Goal: Task Accomplishment & Management: Use online tool/utility

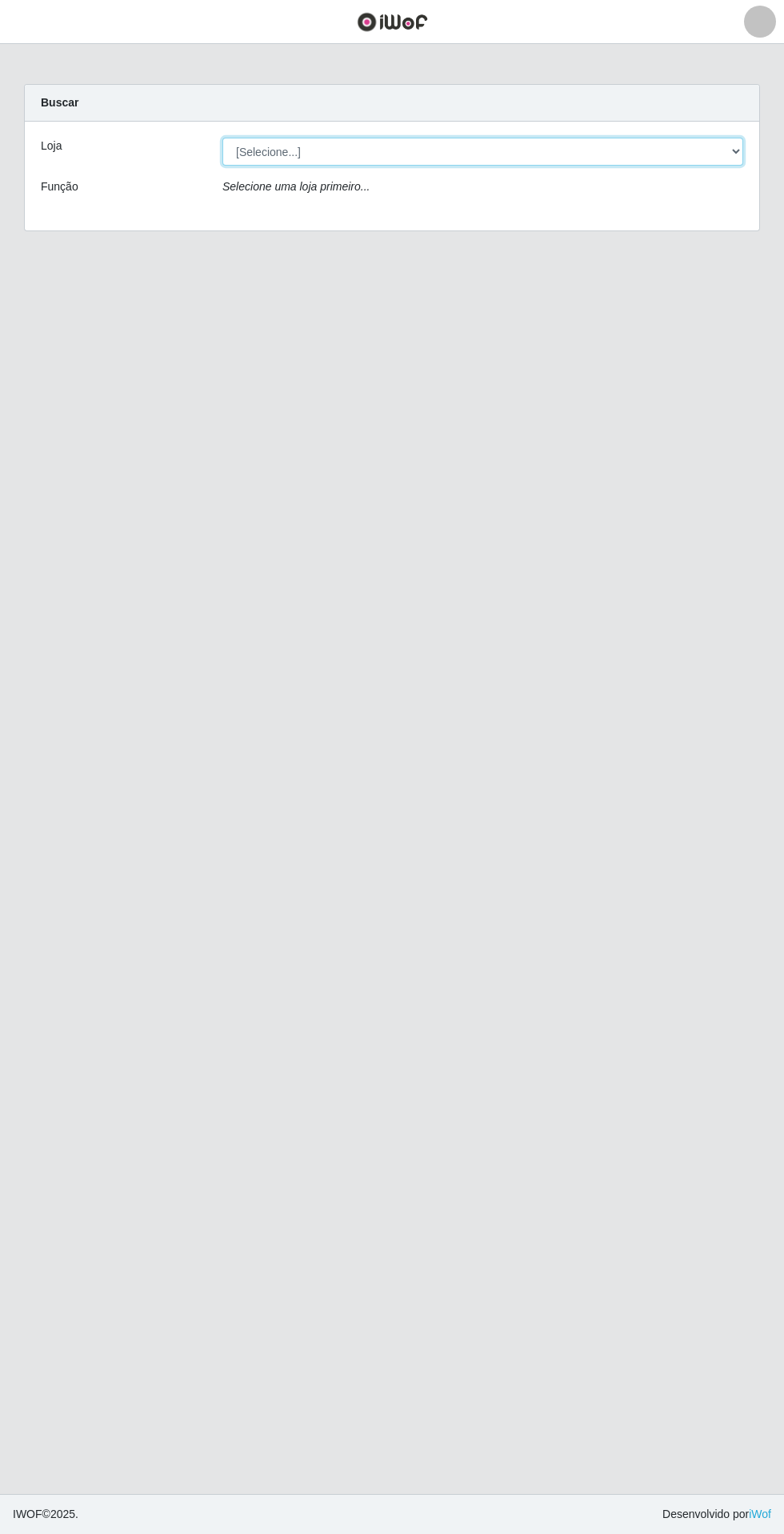
click at [522, 159] on select "[Selecione...] Extrabom - Loja 05 [GEOGRAPHIC_DATA]" at bounding box center [482, 151] width 521 height 28
select select "494"
click at [222, 137] on select "[Selecione...] Extrabom - Loja 05 [GEOGRAPHIC_DATA]" at bounding box center [482, 151] width 521 height 28
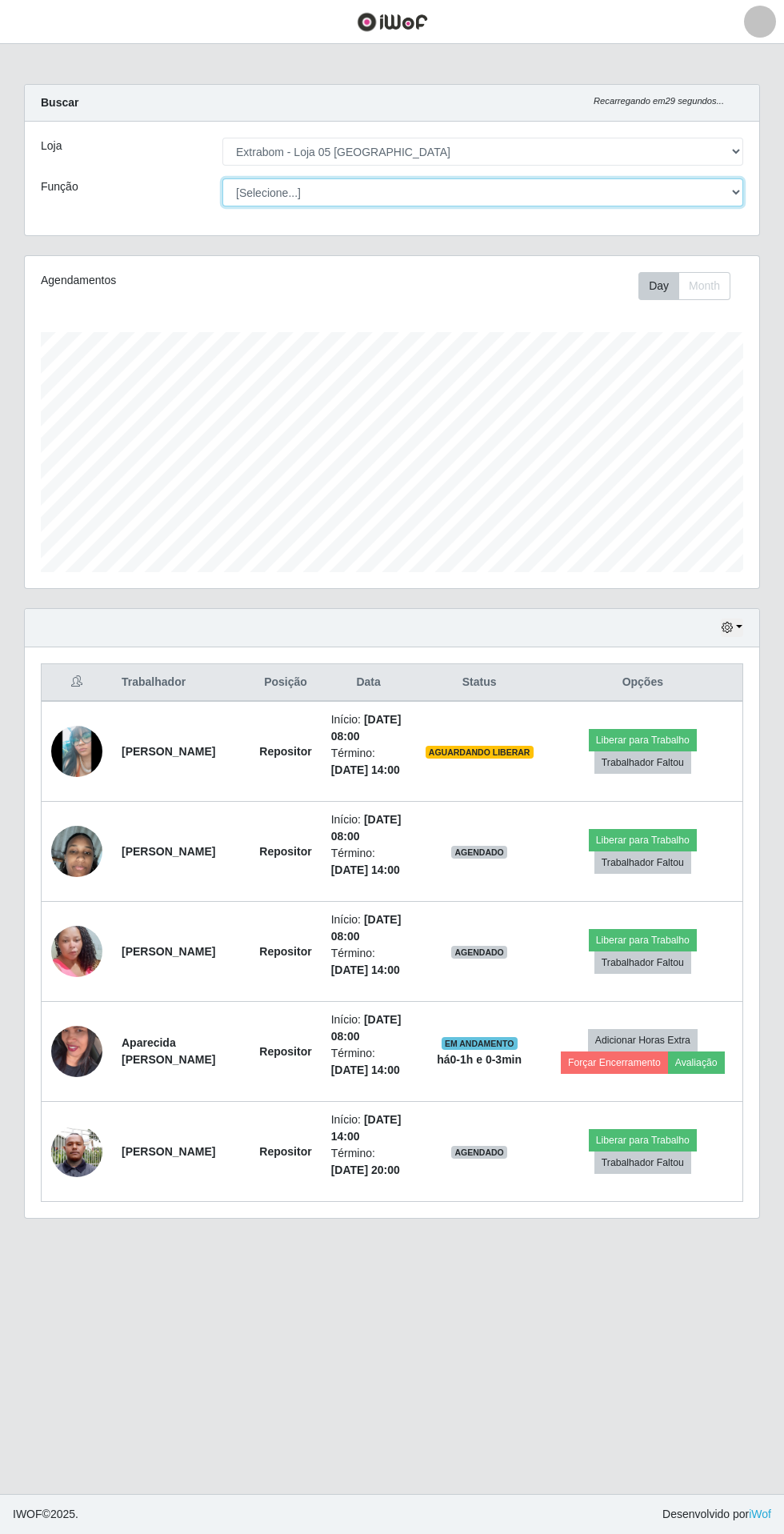
click at [532, 191] on select "[Selecione...] Repositor Repositor + Repositor ++" at bounding box center [482, 192] width 521 height 28
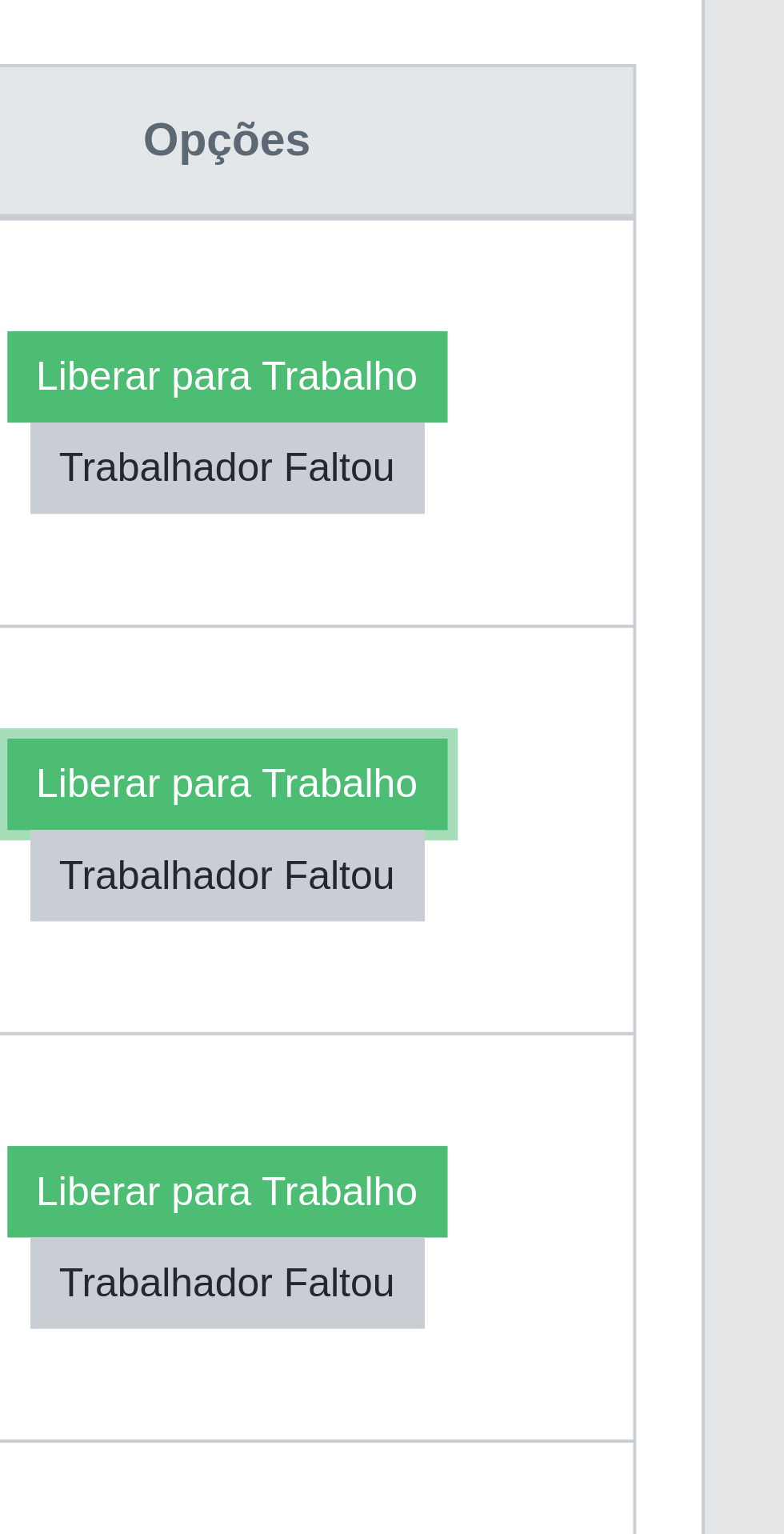
click at [619, 829] on button "Liberar para Trabalho" at bounding box center [643, 840] width 108 height 22
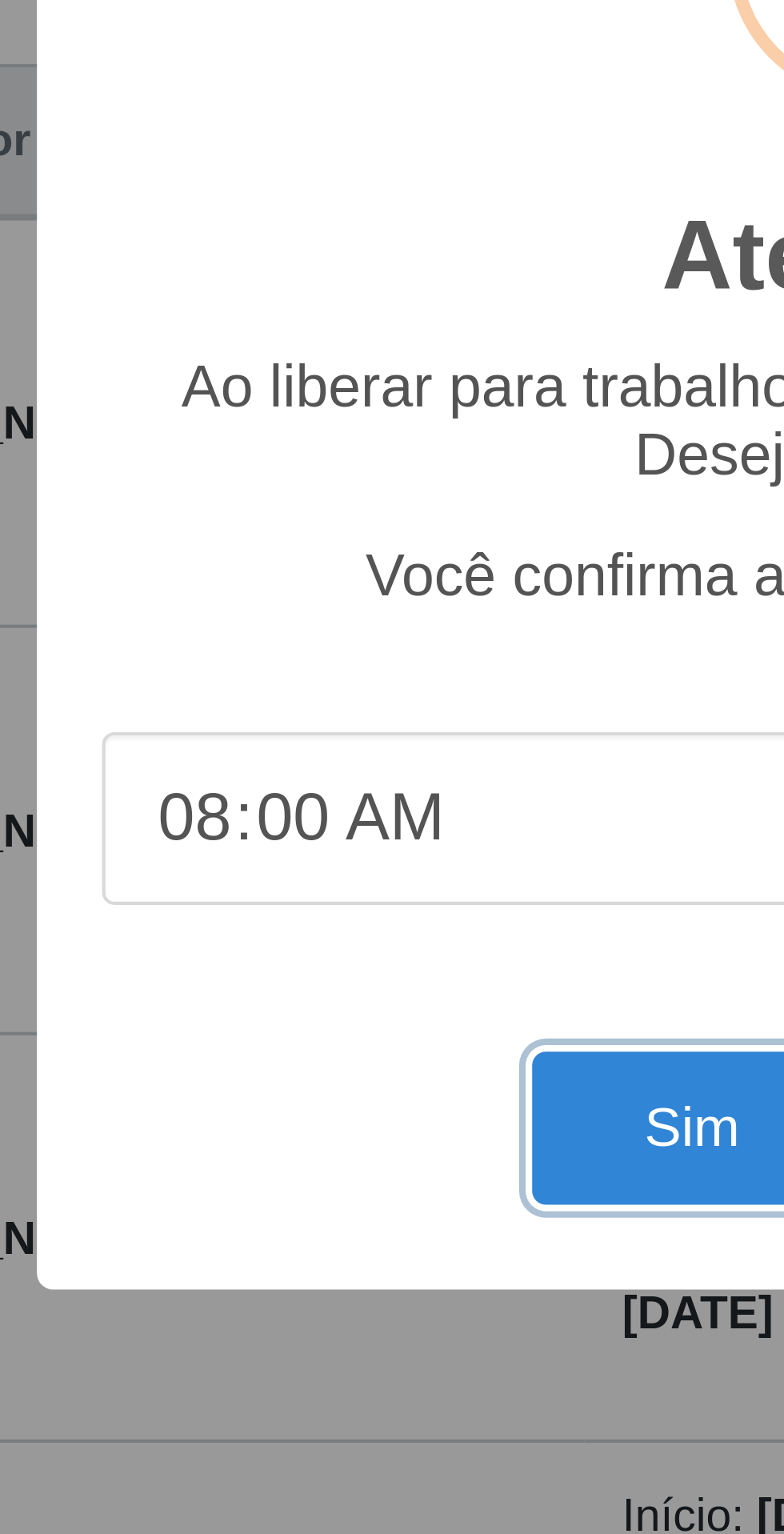
click at [331, 927] on button "Sim" at bounding box center [347, 925] width 78 height 38
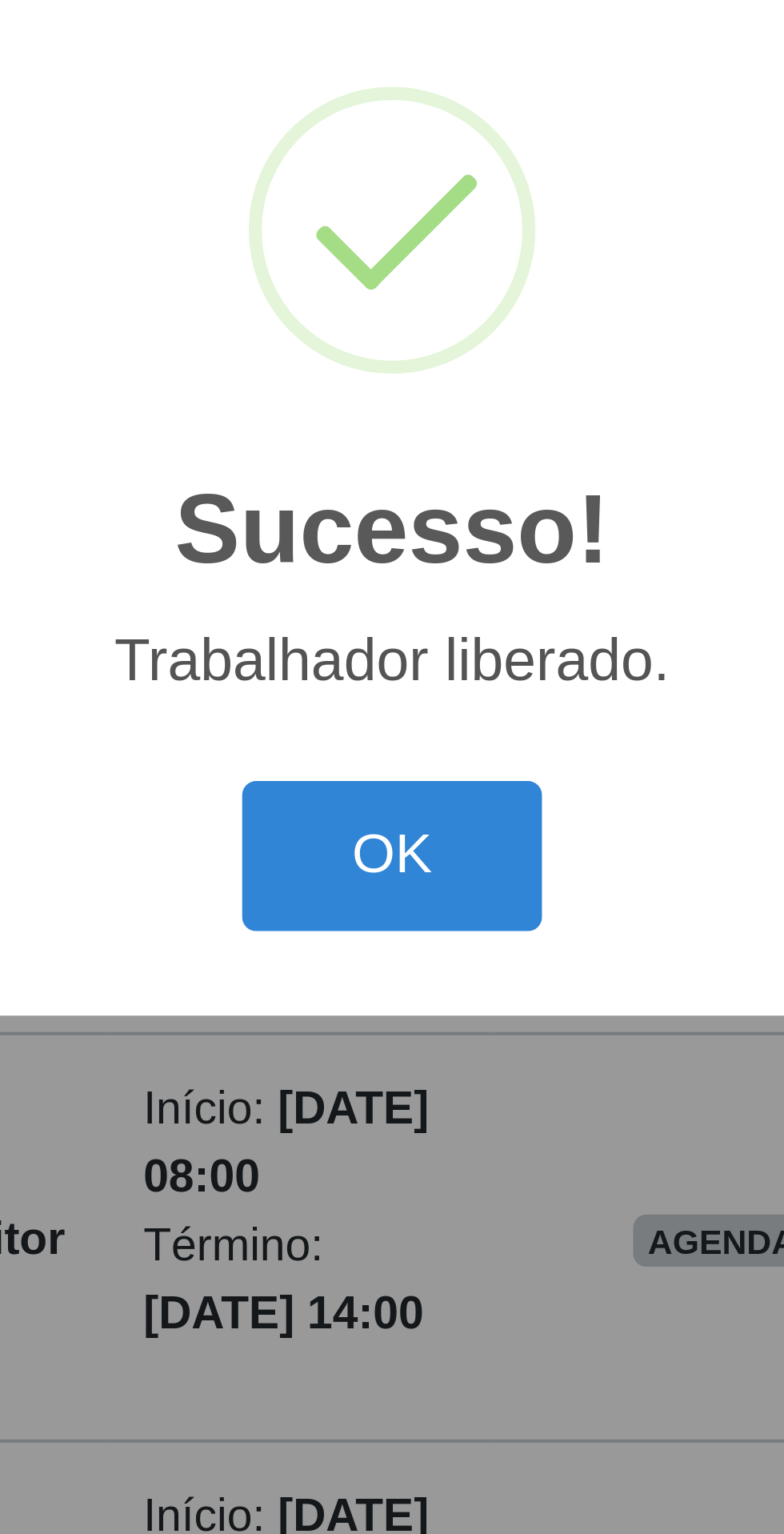
click at [388, 856] on button "OK" at bounding box center [392, 859] width 74 height 38
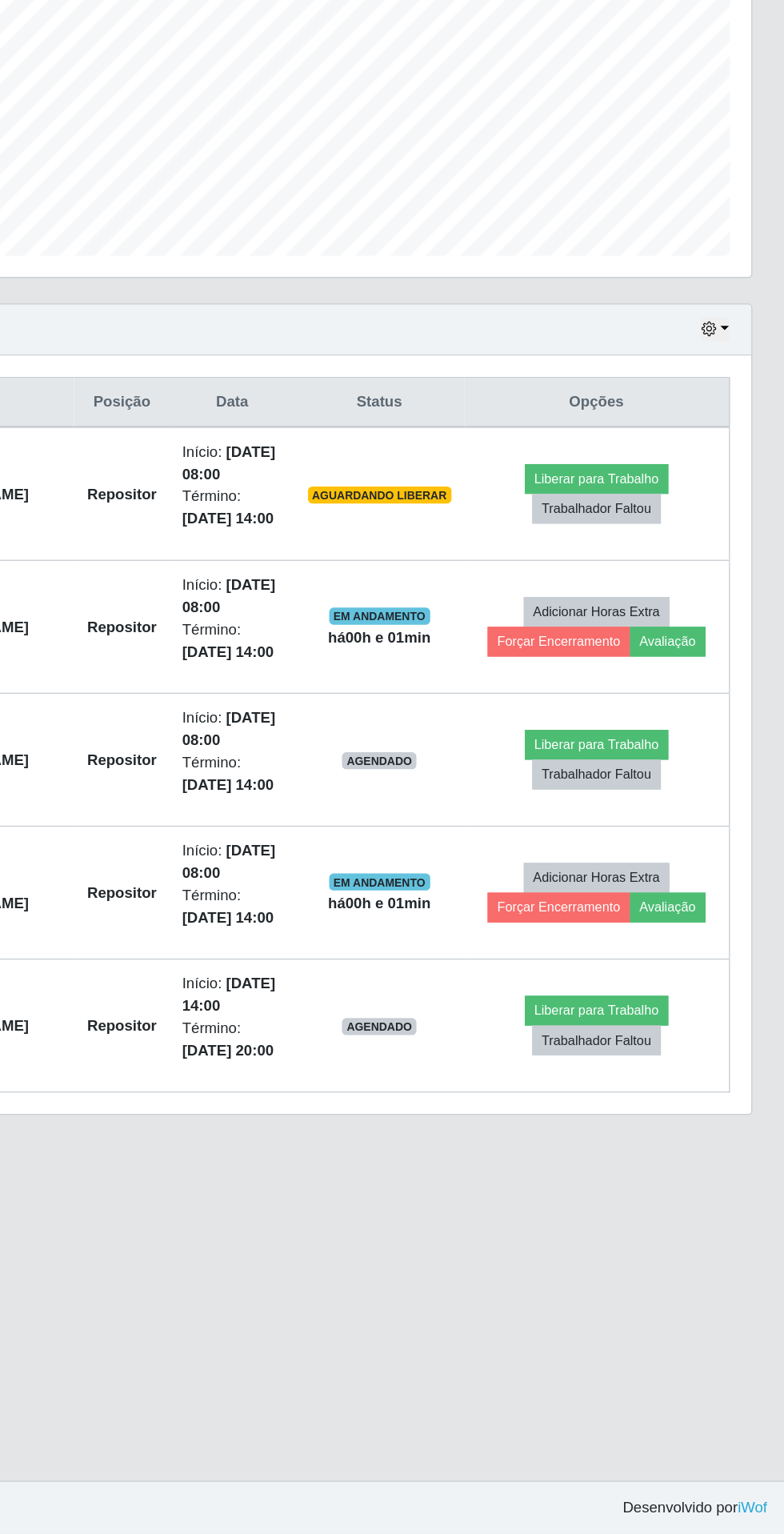
scroll to position [5, 0]
click at [648, 738] on button "Liberar para Trabalho" at bounding box center [643, 740] width 108 height 22
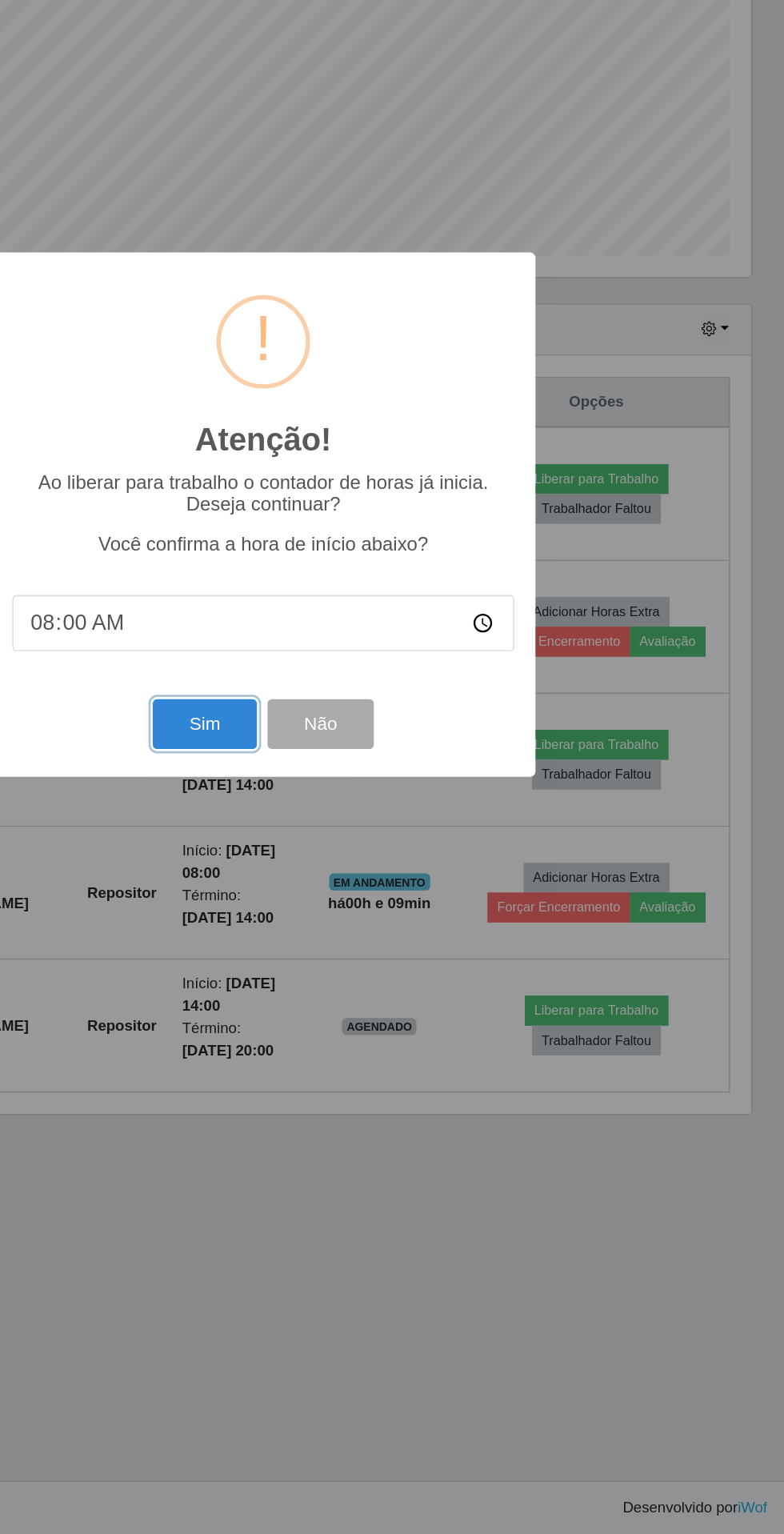
click at [338, 937] on button "Sim" at bounding box center [347, 925] width 78 height 38
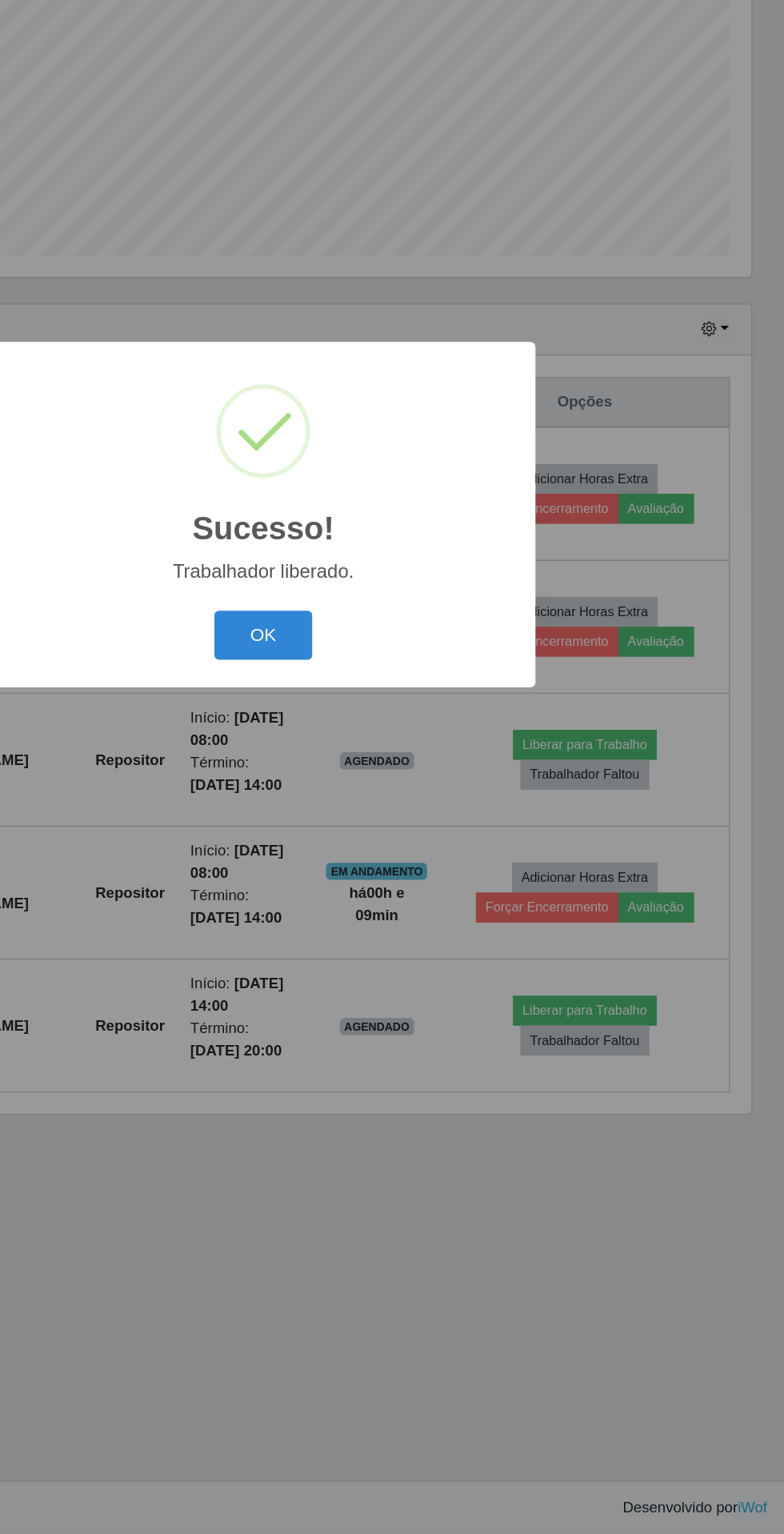
click at [381, 867] on button "OK" at bounding box center [392, 859] width 74 height 38
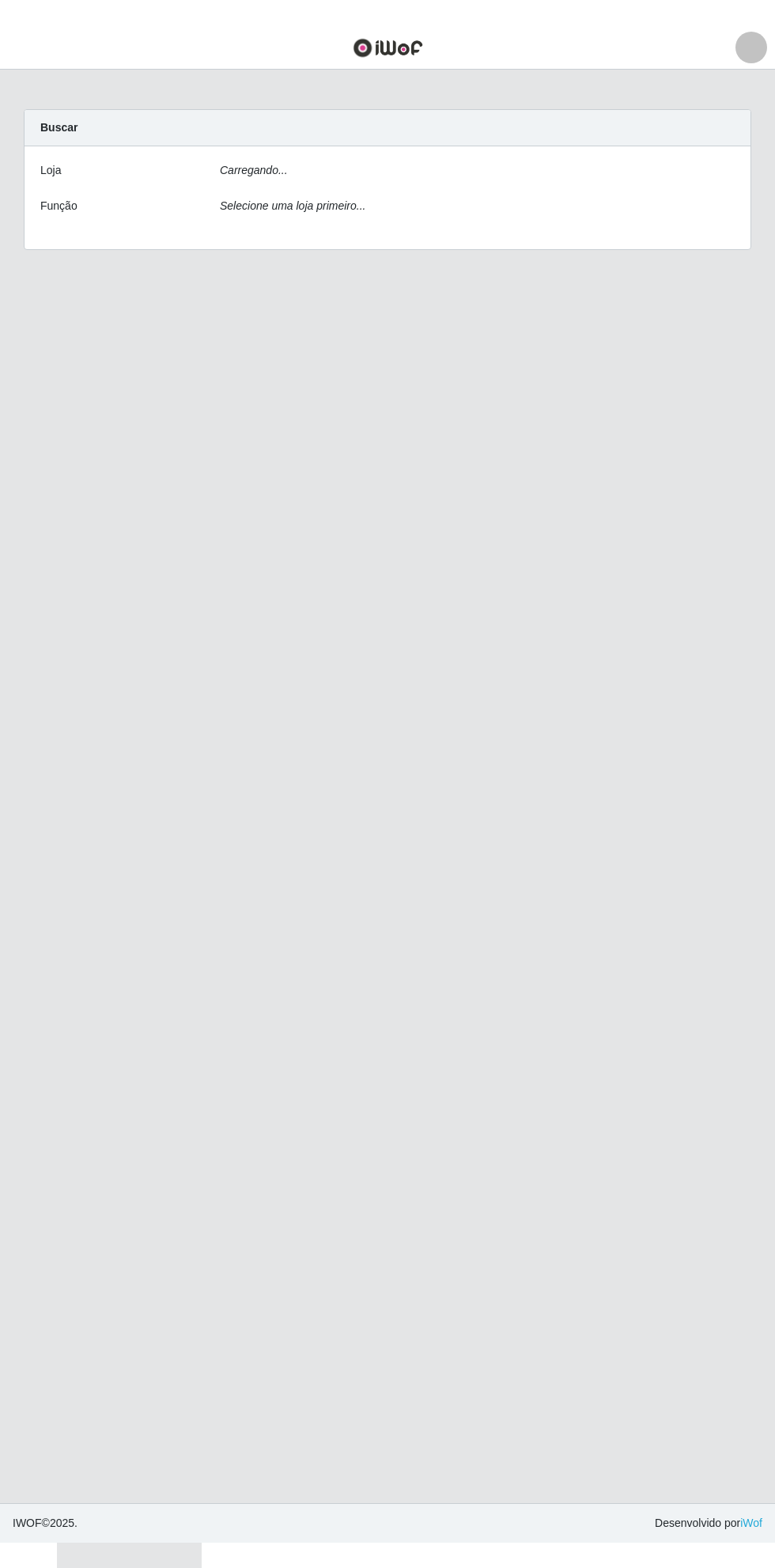
scroll to position [15, 0]
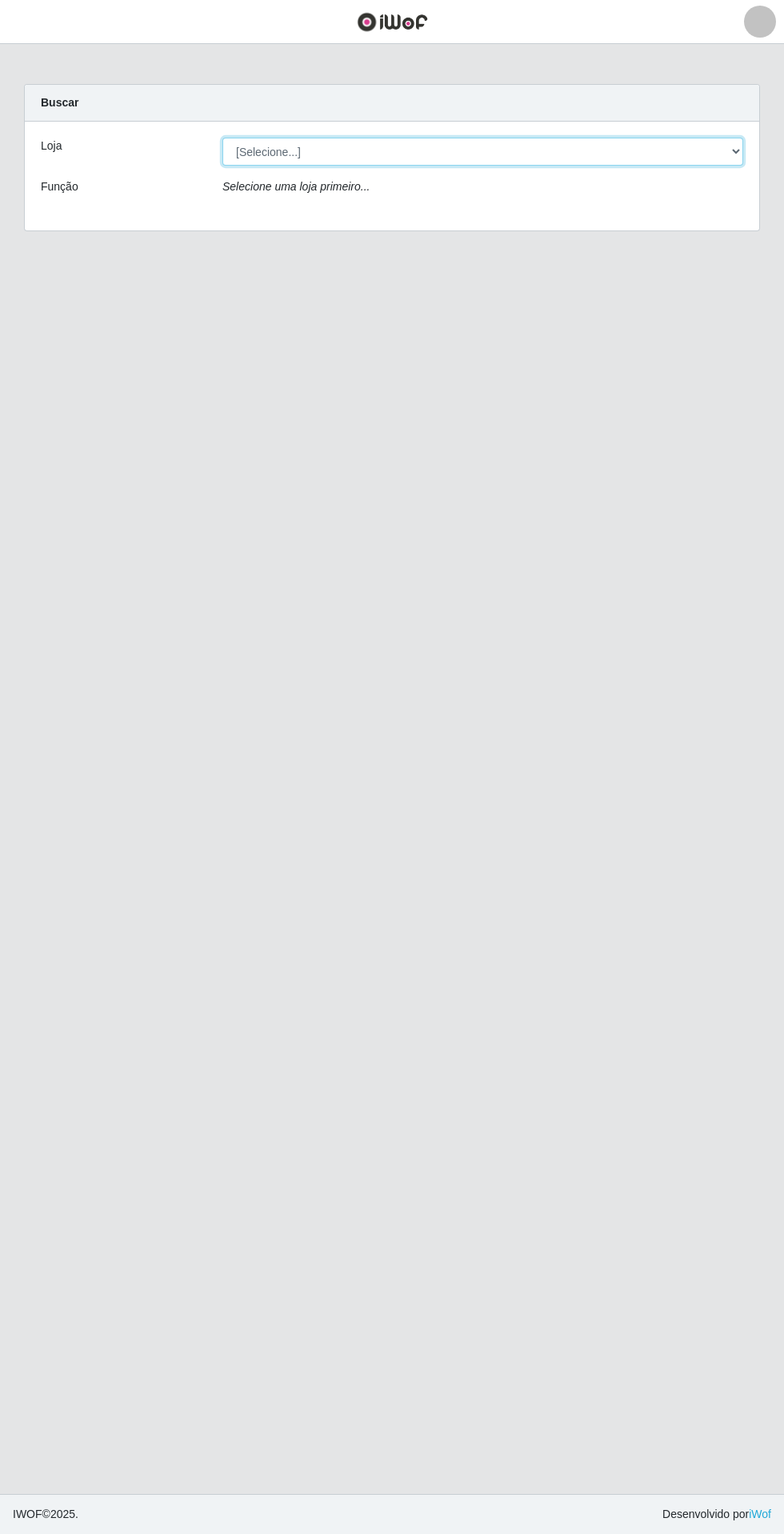
click at [240, 141] on select "[Selecione...] Extrabom - Loja 05 [GEOGRAPHIC_DATA]" at bounding box center [482, 151] width 521 height 28
click at [249, 153] on select "[Selecione...] Extrabom - Loja 05 [GEOGRAPHIC_DATA]" at bounding box center [482, 151] width 521 height 28
select select "494"
click at [222, 137] on select "[Selecione...] Extrabom - Loja 05 [GEOGRAPHIC_DATA]" at bounding box center [482, 151] width 521 height 28
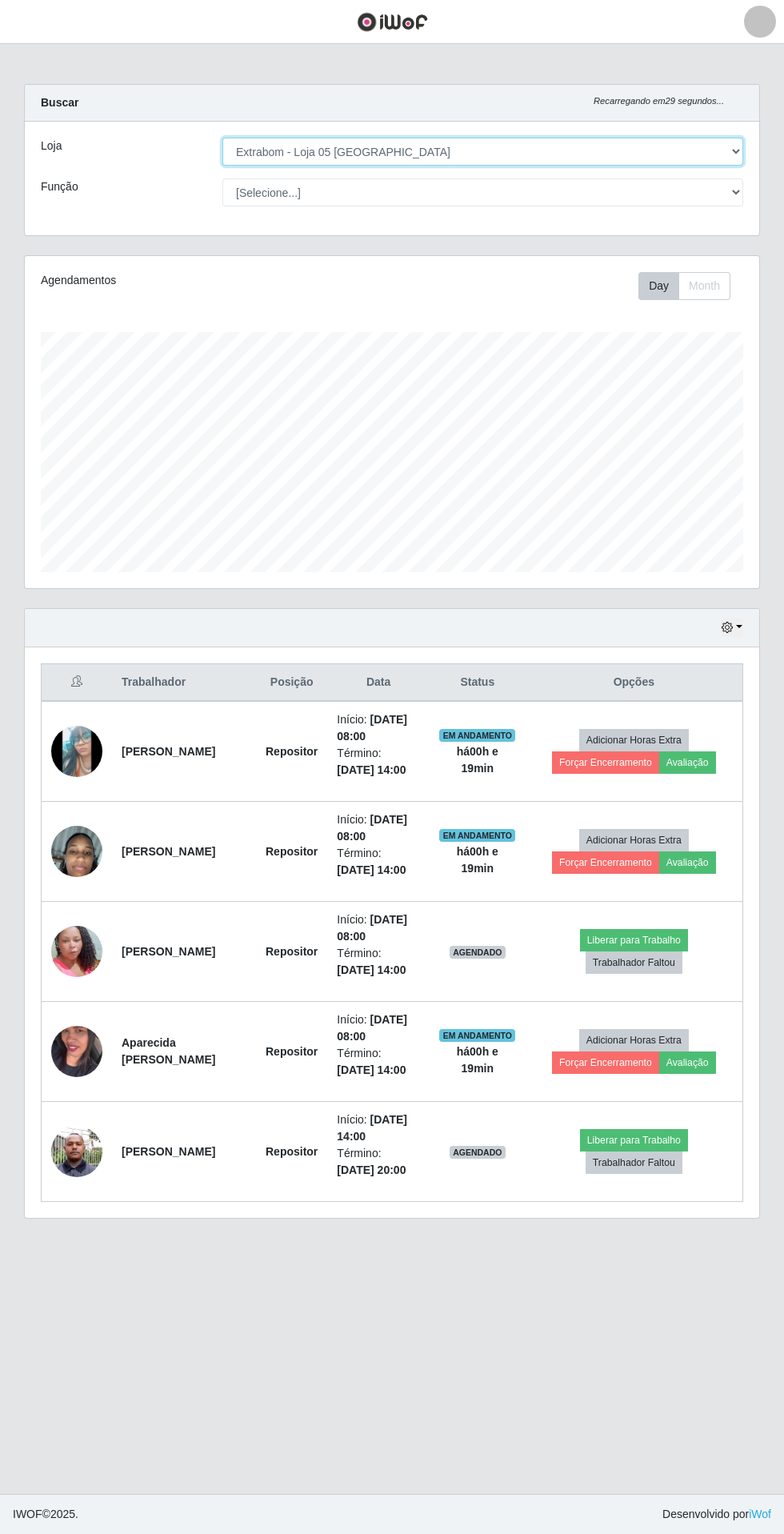
scroll to position [332, 734]
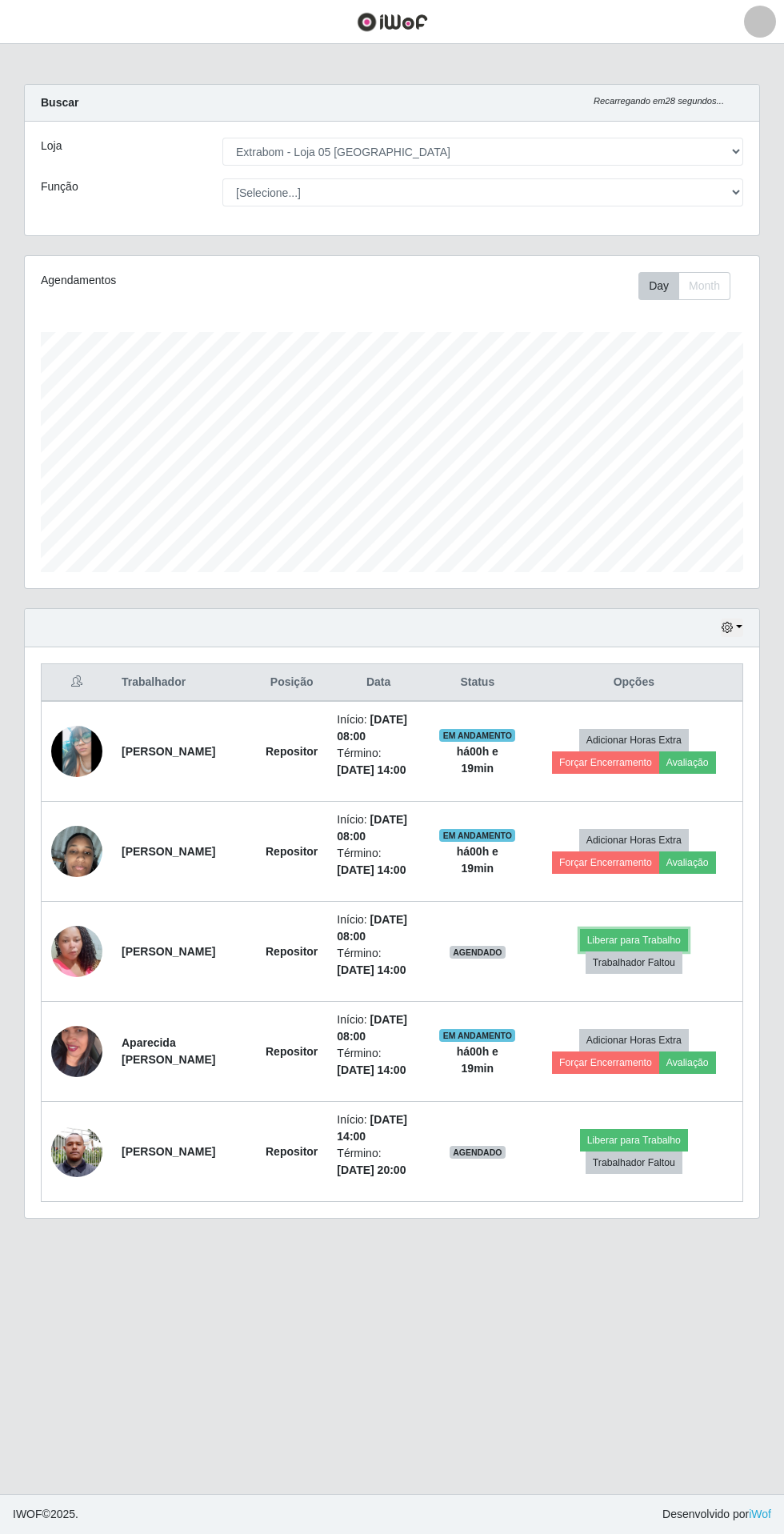
click at [637, 940] on button "Liberar para Trabalho" at bounding box center [634, 940] width 108 height 22
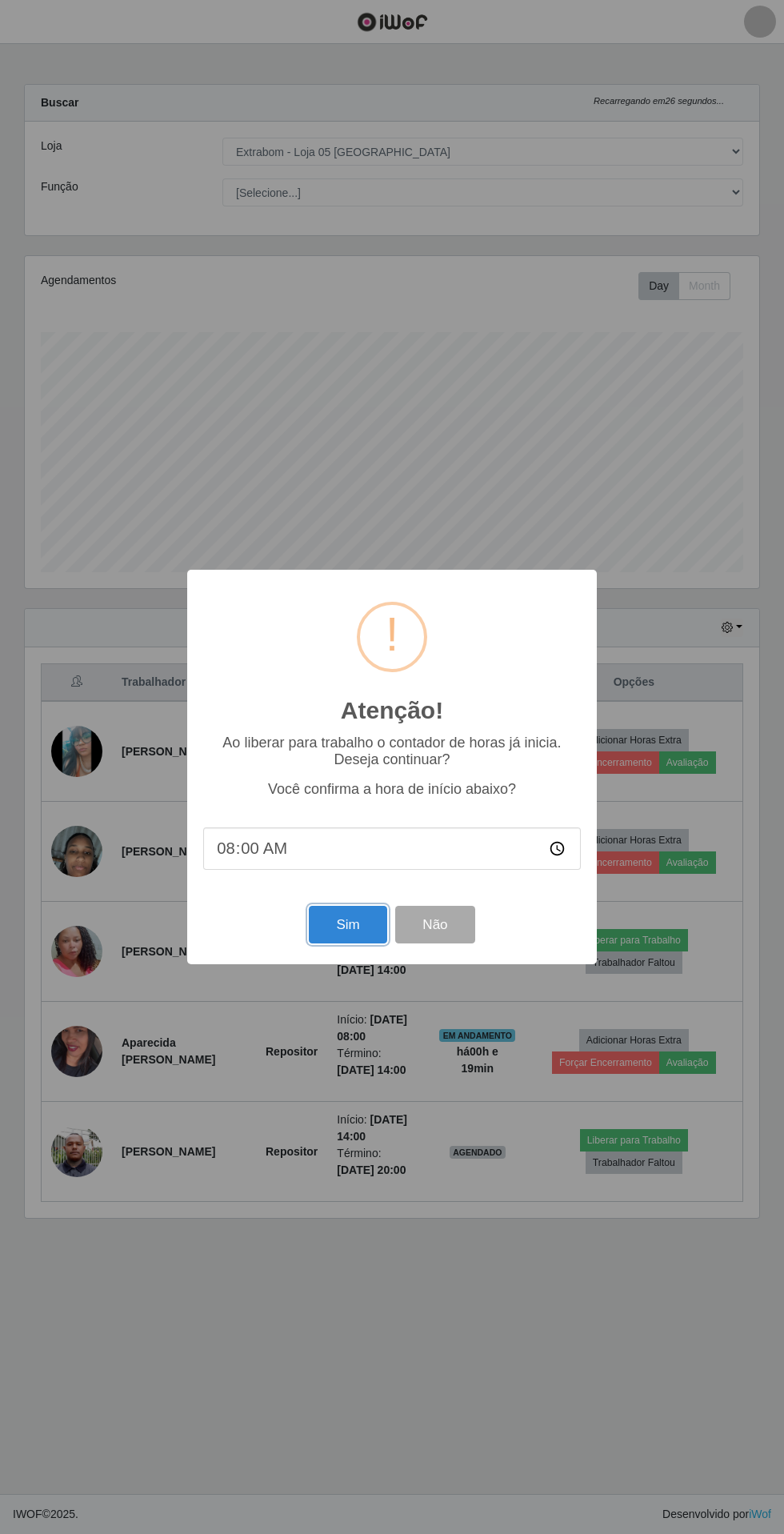
click at [360, 933] on button "Sim" at bounding box center [347, 925] width 78 height 38
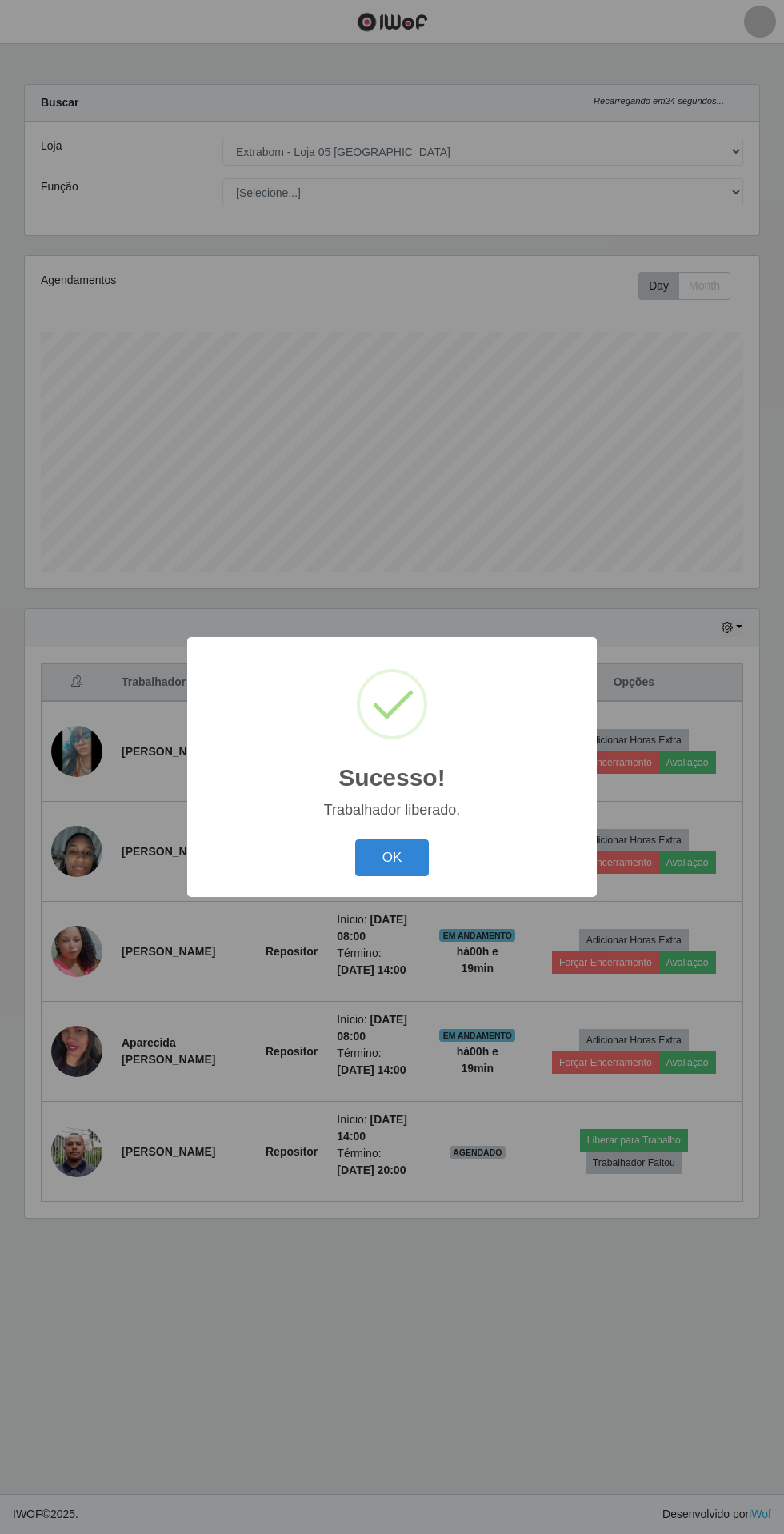
click at [392, 858] on button "OK" at bounding box center [392, 859] width 74 height 38
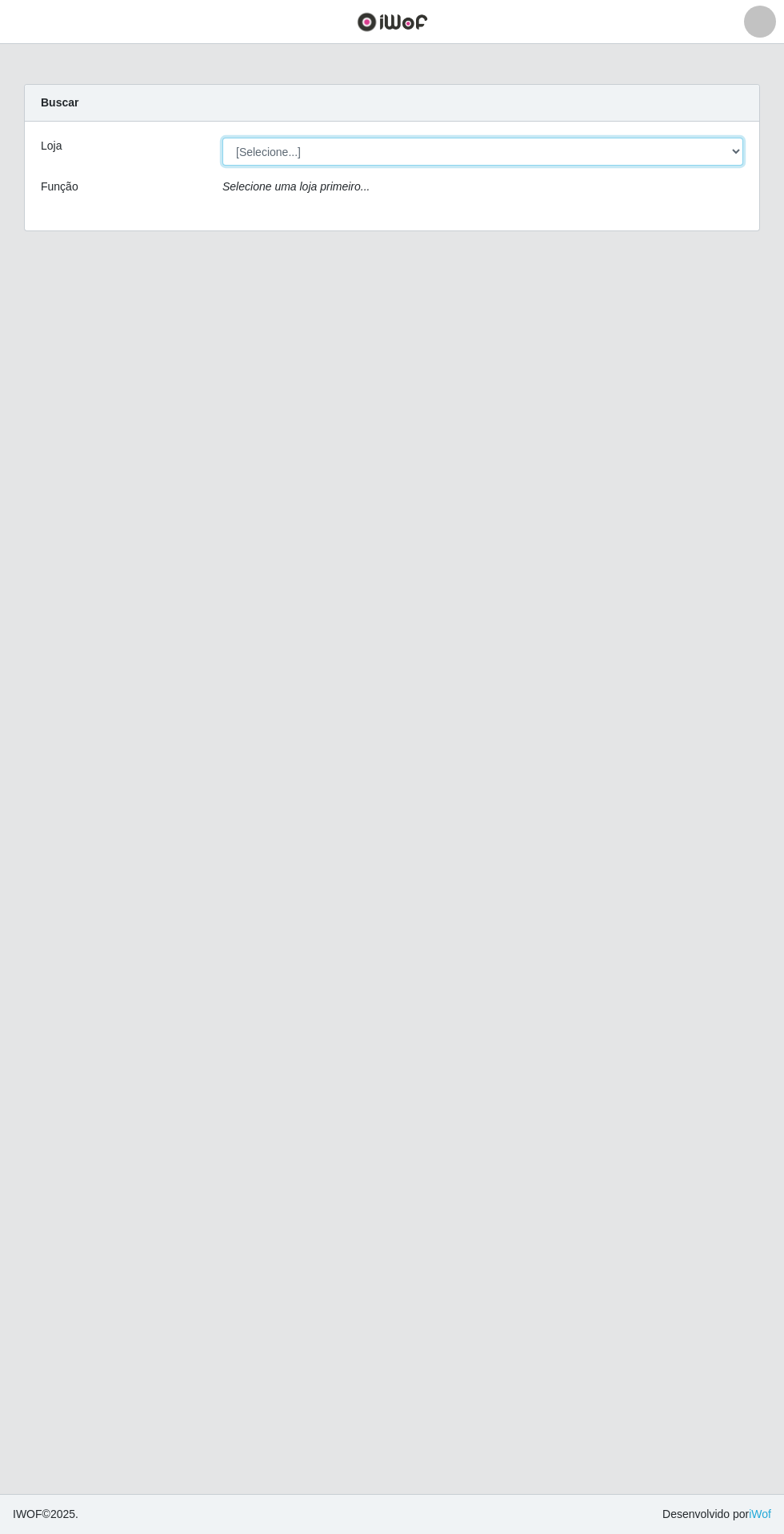
click at [461, 155] on select "[Selecione...] Extrabom - Loja 05 [GEOGRAPHIC_DATA]" at bounding box center [482, 151] width 521 height 28
select select "494"
click at [222, 137] on select "[Selecione...] Extrabom - Loja 05 [GEOGRAPHIC_DATA]" at bounding box center [482, 151] width 521 height 28
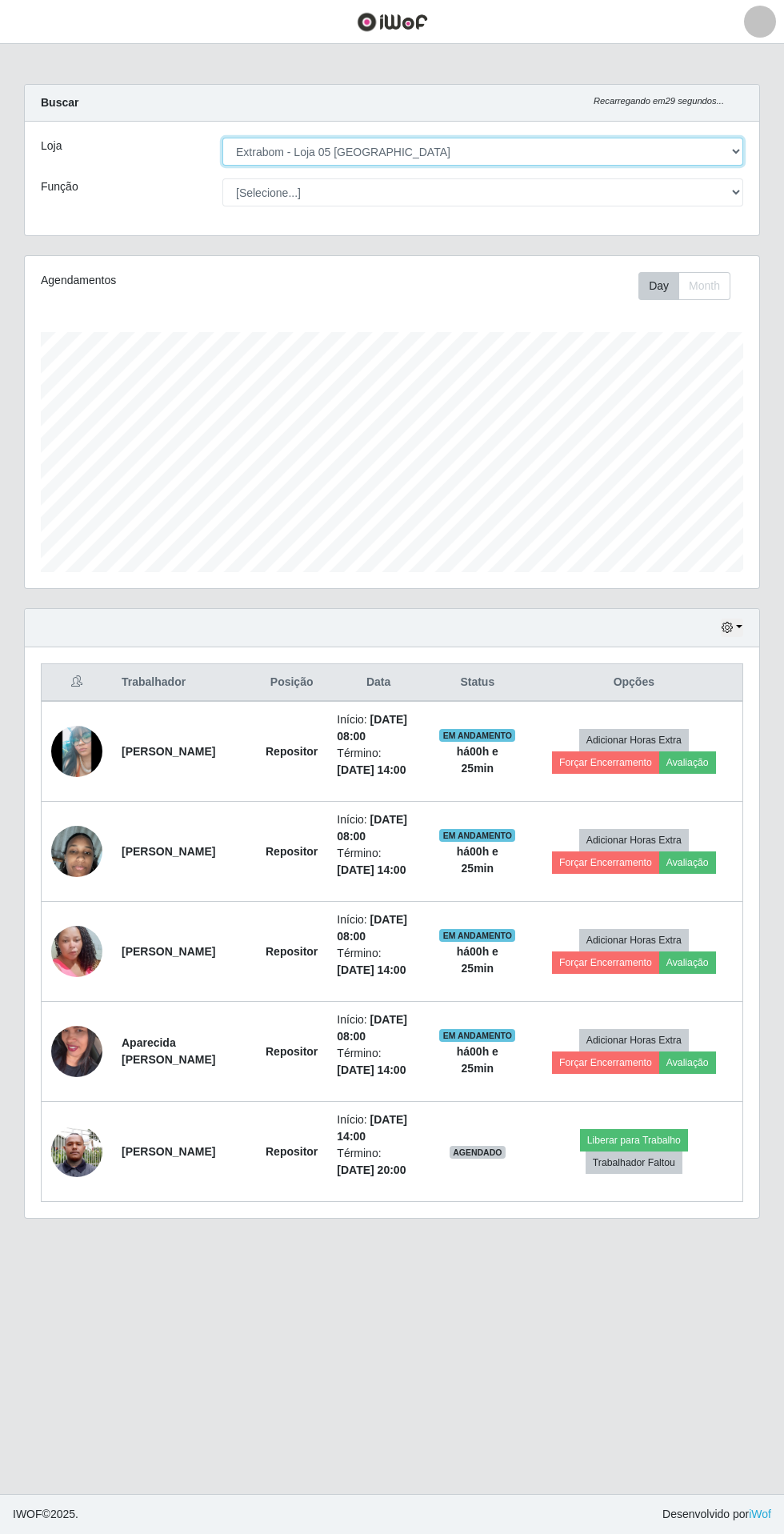
scroll to position [332, 734]
